Goal: Task Accomplishment & Management: Manage account settings

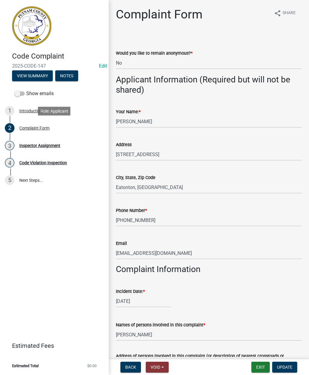
select select "f08a9927-defb-489f-aa73-9d6bf05850a3"
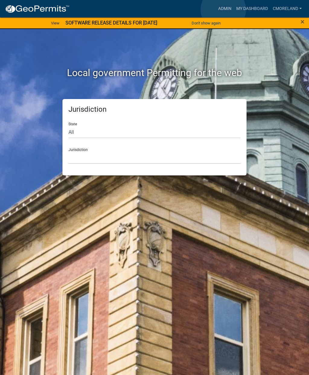
click at [223, 10] on link "Admin" at bounding box center [225, 8] width 18 height 11
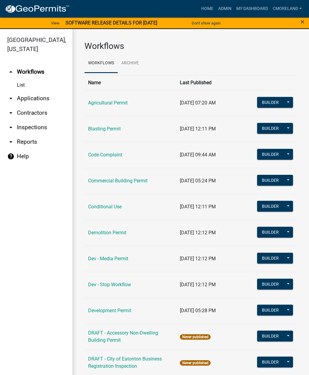
click at [34, 128] on link "arrow_drop_down Inspections" at bounding box center [36, 127] width 72 height 14
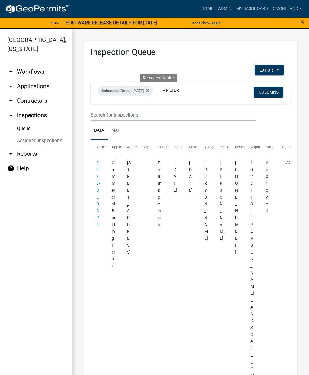
click at [149, 91] on icon at bounding box center [147, 90] width 3 height 3
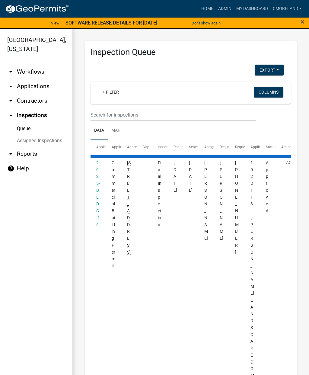
click at [36, 88] on link "arrow_drop_down Applications" at bounding box center [36, 86] width 72 height 14
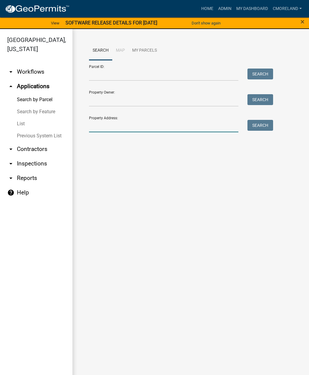
click at [106, 123] on input "Property Address:" at bounding box center [163, 126] width 149 height 12
type input "436 Greensboro rd"
click at [265, 125] on button "Search" at bounding box center [261, 125] width 26 height 11
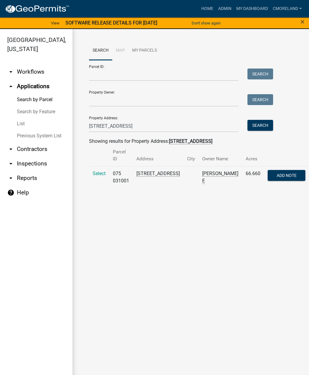
click at [101, 172] on span "Select" at bounding box center [99, 174] width 13 height 6
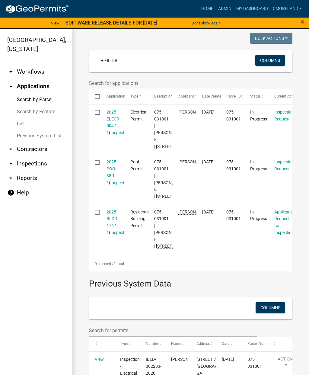
scroll to position [159, 0]
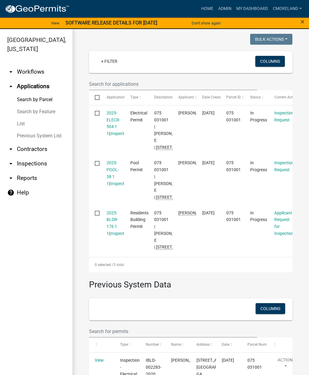
click at [115, 186] on link "2025-POOL-38 1 1" at bounding box center [113, 172] width 12 height 25
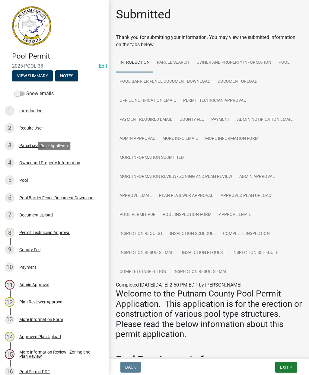
click at [47, 163] on div "Owner and Property Information" at bounding box center [49, 163] width 61 height 4
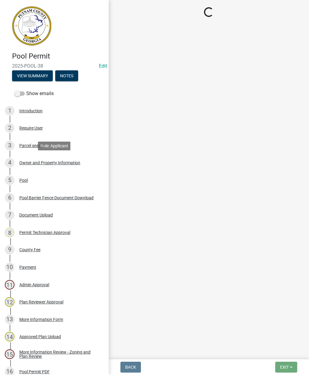
select select "a4366e26-0f82-401b-a682-956e4112ff86"
select select "83394b22-4a11-496c-8e5c-75ade2e72faf"
select select "469c5908-2854-42d5-89ed-bee7fc26529e"
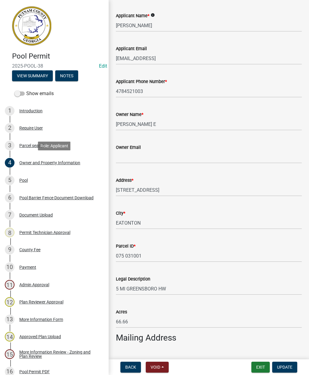
scroll to position [60, 0]
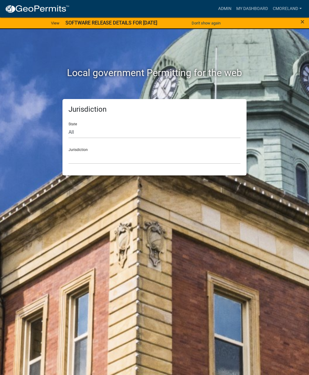
click at [222, 6] on link "Admin" at bounding box center [225, 8] width 18 height 11
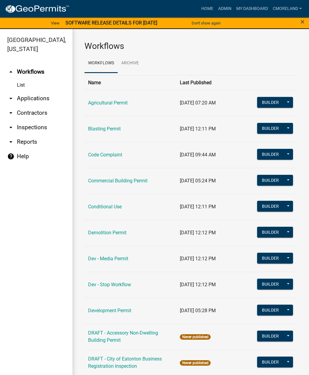
click at [42, 95] on link "arrow_drop_down Applications" at bounding box center [36, 98] width 72 height 14
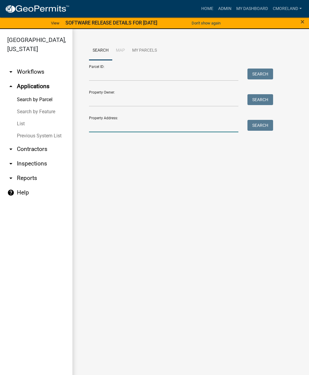
click at [109, 121] on input "Property Address:" at bounding box center [163, 126] width 149 height 12
type input "[STREET_ADDRESS]"
click at [258, 121] on button "Search" at bounding box center [261, 125] width 26 height 11
